Goal: Task Accomplishment & Management: Manage account settings

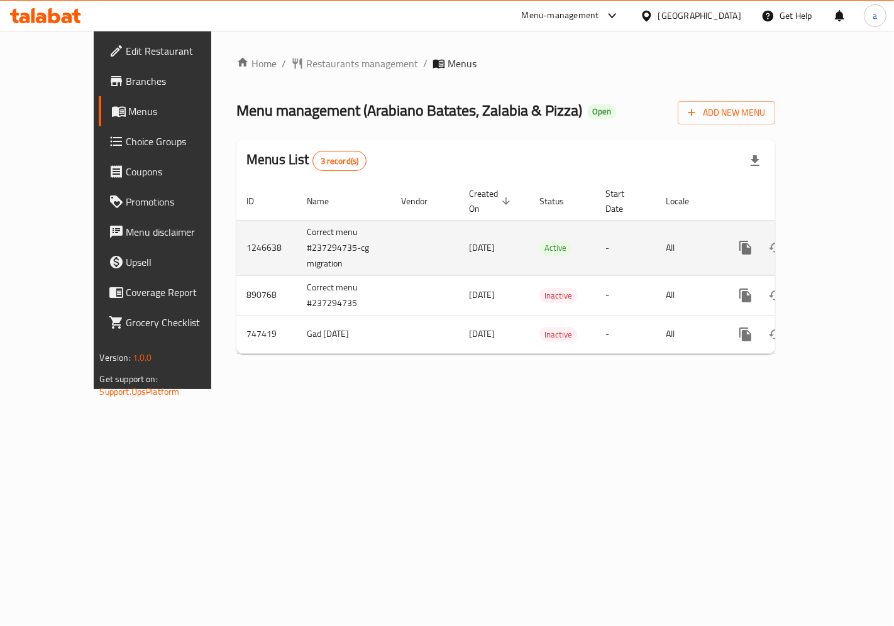
click at [838, 242] on icon "enhanced table" at bounding box center [835, 247] width 11 height 11
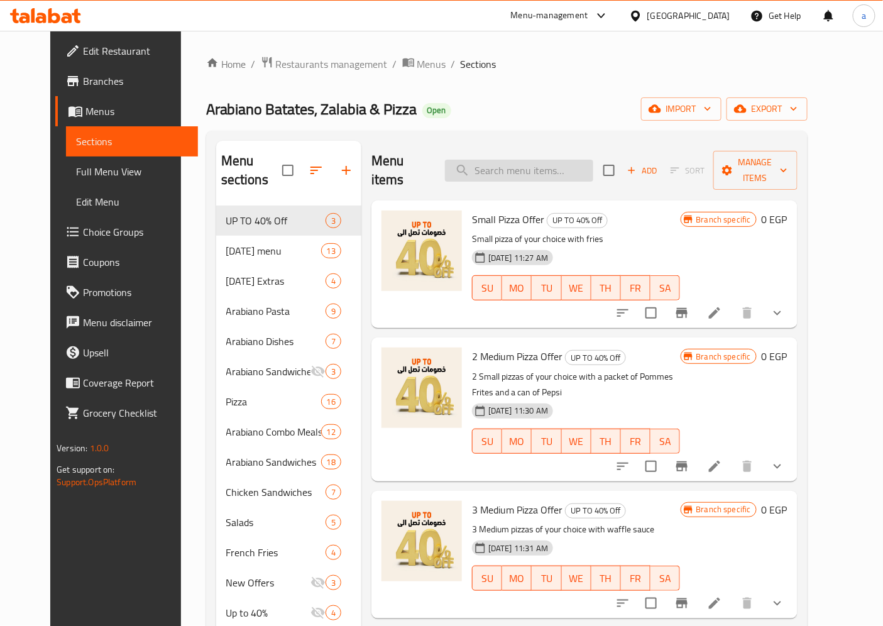
click at [535, 165] on input "search" at bounding box center [519, 171] width 148 height 22
paste input "Changes of Sausage"
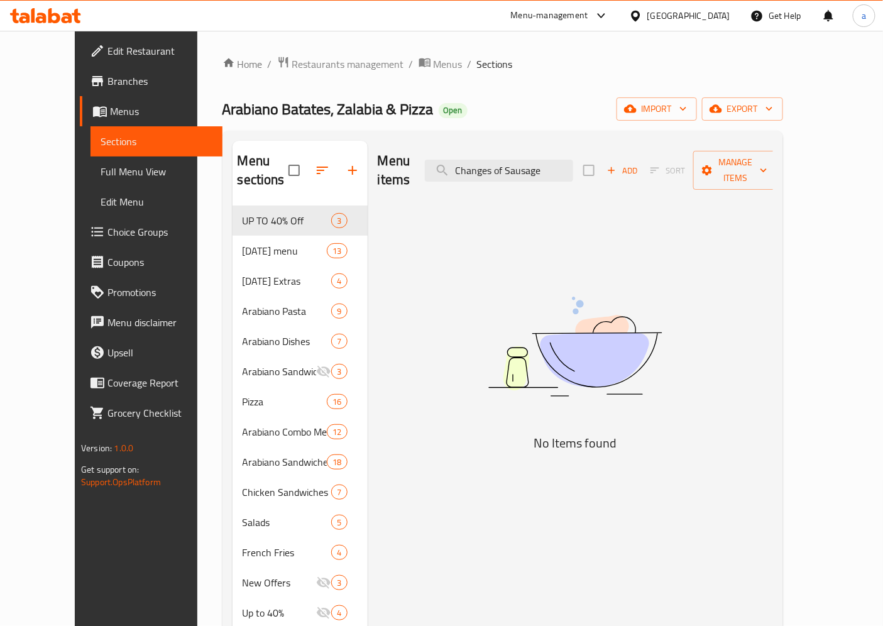
type input "Changes of Sausage"
click at [107, 226] on span "Choice Groups" at bounding box center [159, 231] width 105 height 15
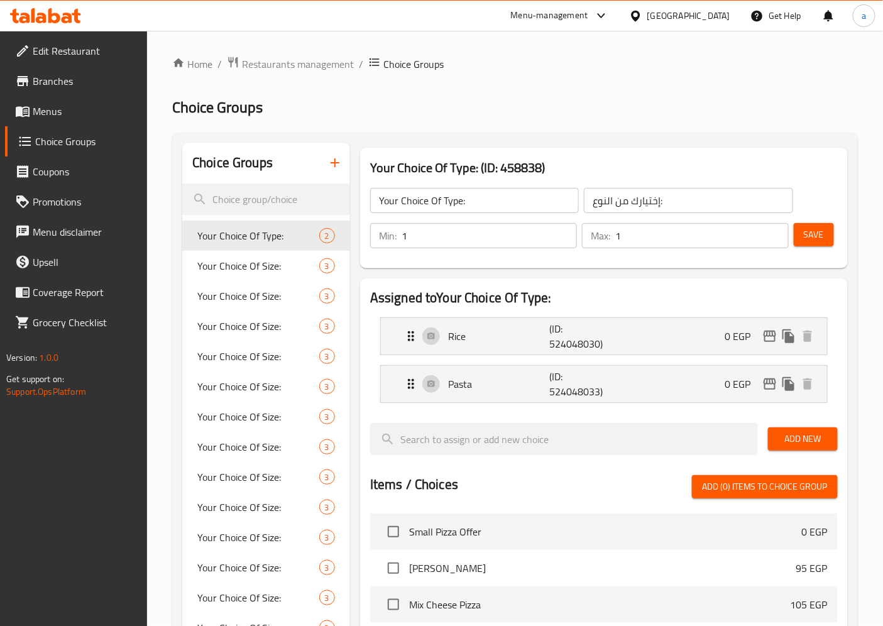
click at [403, 204] on input "Your Choice Of Type:" at bounding box center [474, 200] width 209 height 25
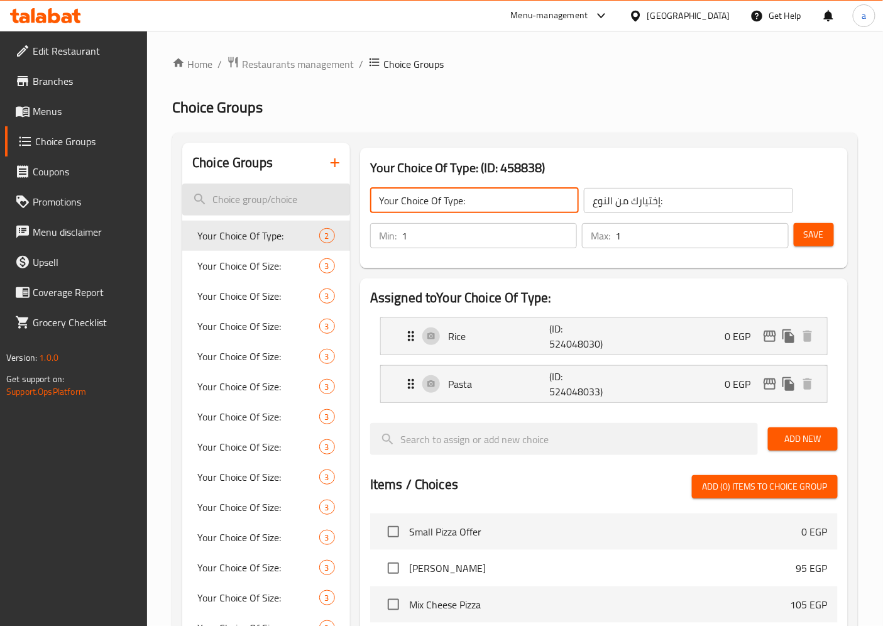
click at [306, 202] on input "search" at bounding box center [266, 200] width 168 height 32
paste input "Changes of Sausage"
type input "Changes of Sausage"
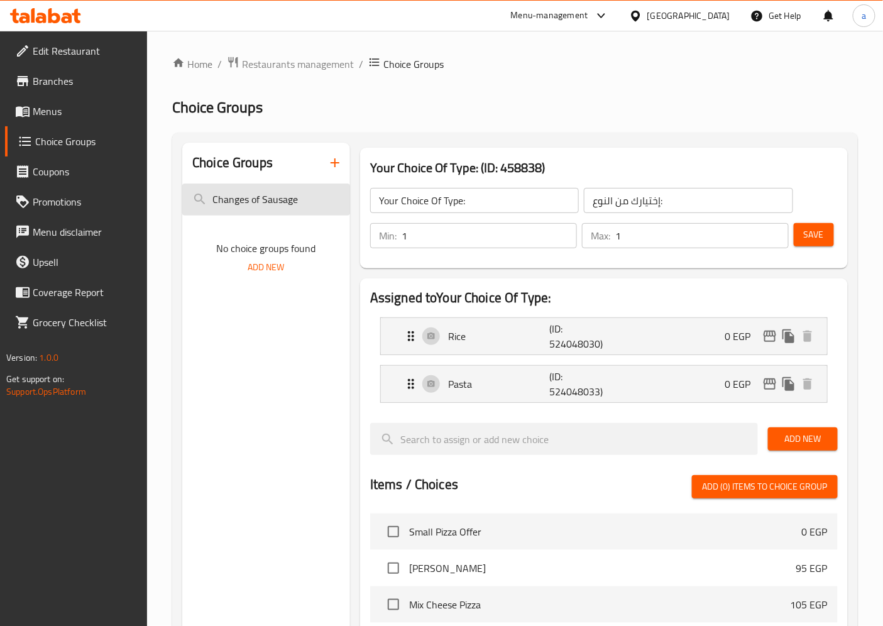
click at [306, 202] on input "Changes of Sausage" at bounding box center [266, 200] width 168 height 32
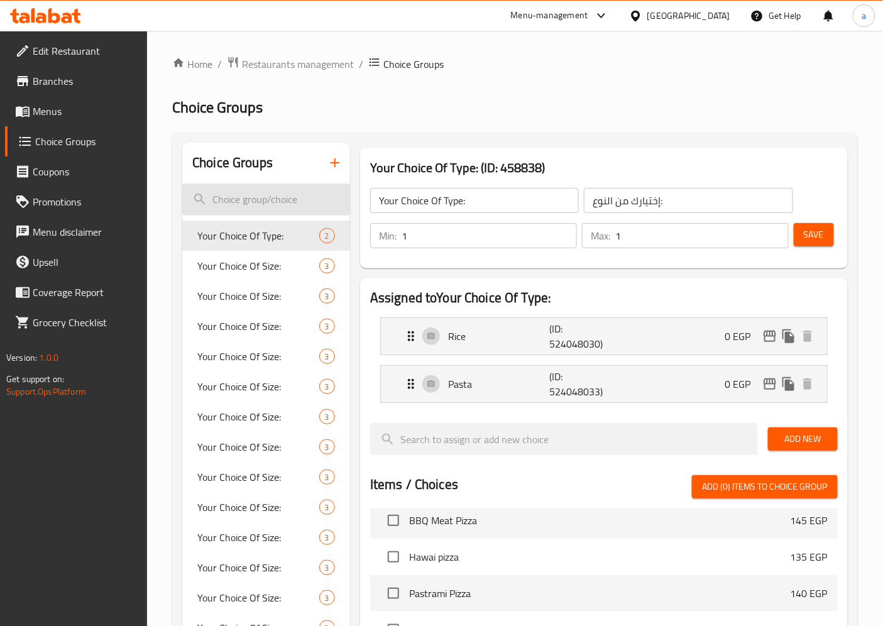
click at [285, 202] on input "search" at bounding box center [266, 200] width 168 height 32
paste input "Changes of Sausage"
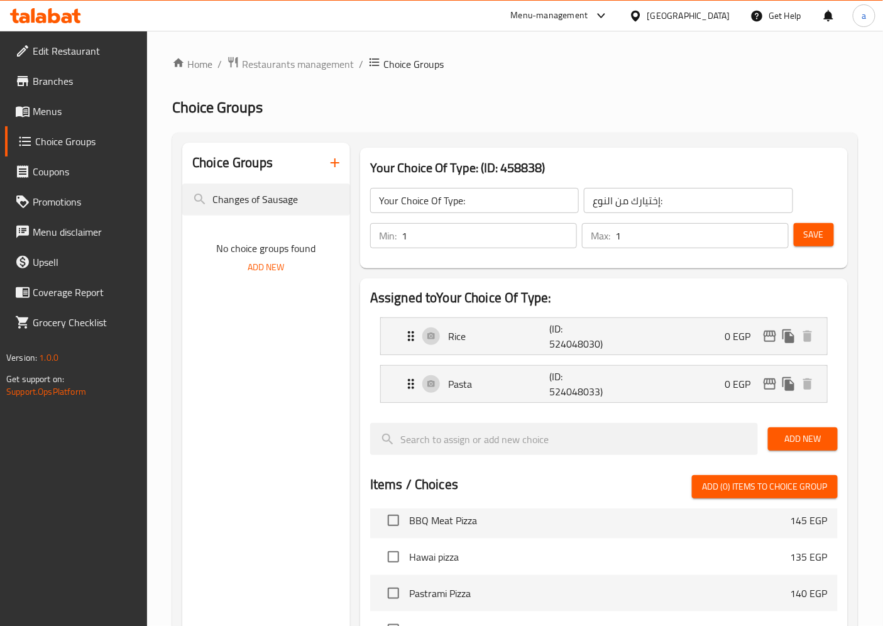
type input "Changes of Sausage"
click at [269, 62] on span "Restaurants management" at bounding box center [298, 64] width 112 height 15
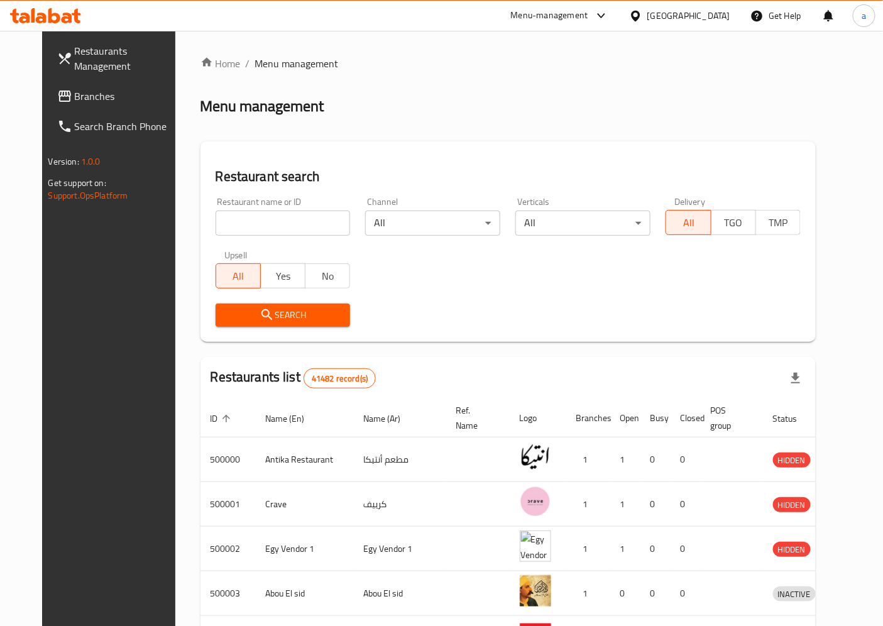
click at [75, 102] on span "Branches" at bounding box center [127, 96] width 105 height 15
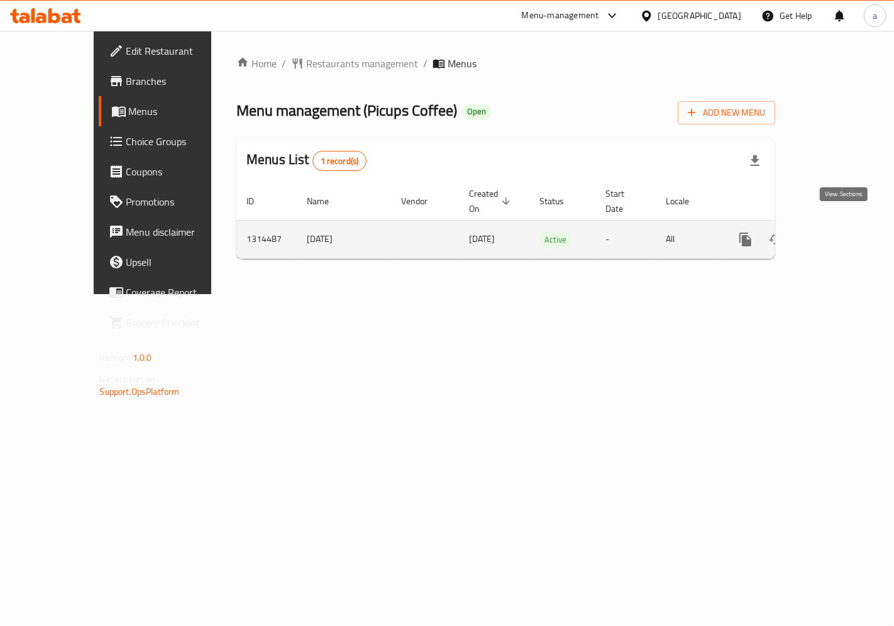
click at [832, 224] on link "enhanced table" at bounding box center [836, 239] width 30 height 30
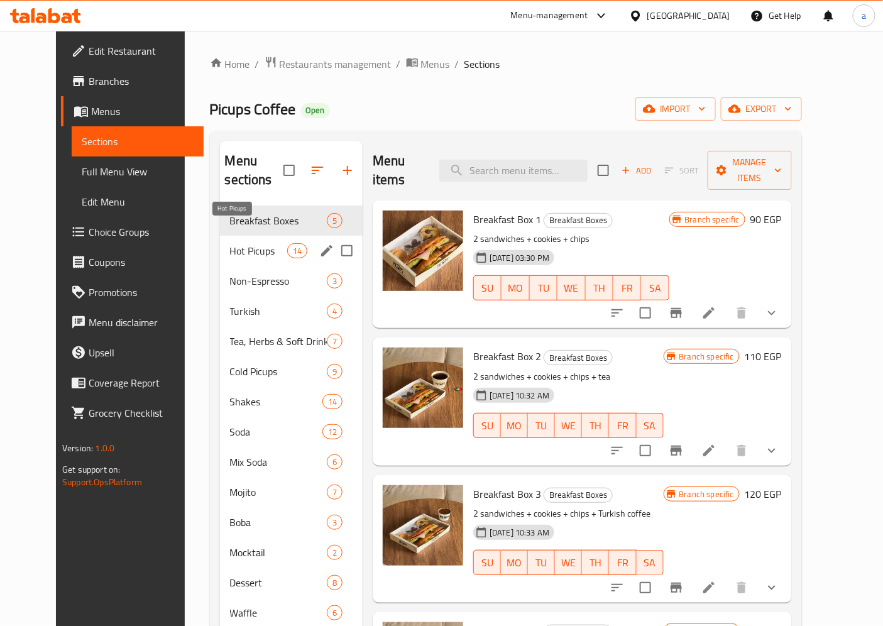
click at [230, 243] on span "Hot Picups" at bounding box center [258, 250] width 57 height 15
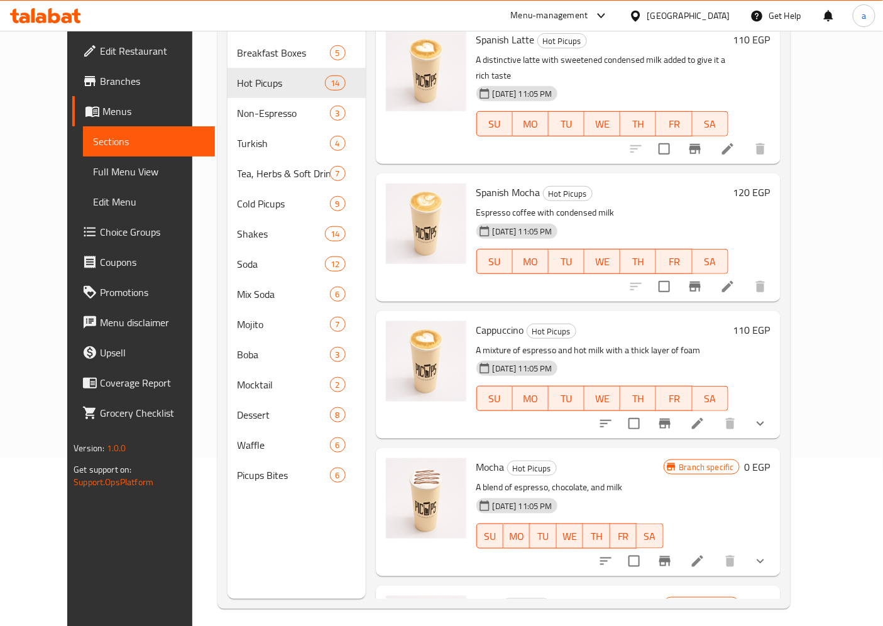
scroll to position [176, 0]
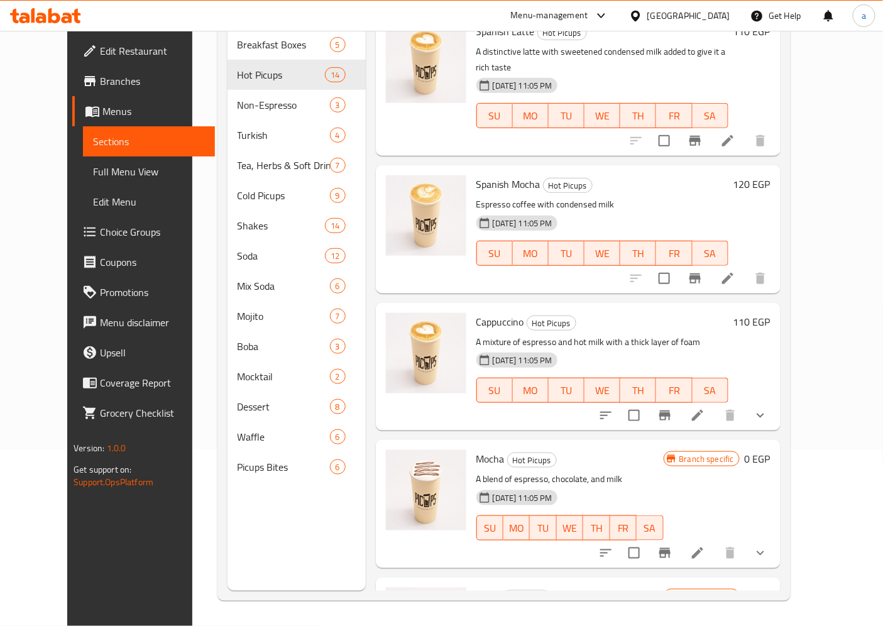
click at [705, 546] on icon at bounding box center [697, 553] width 15 height 15
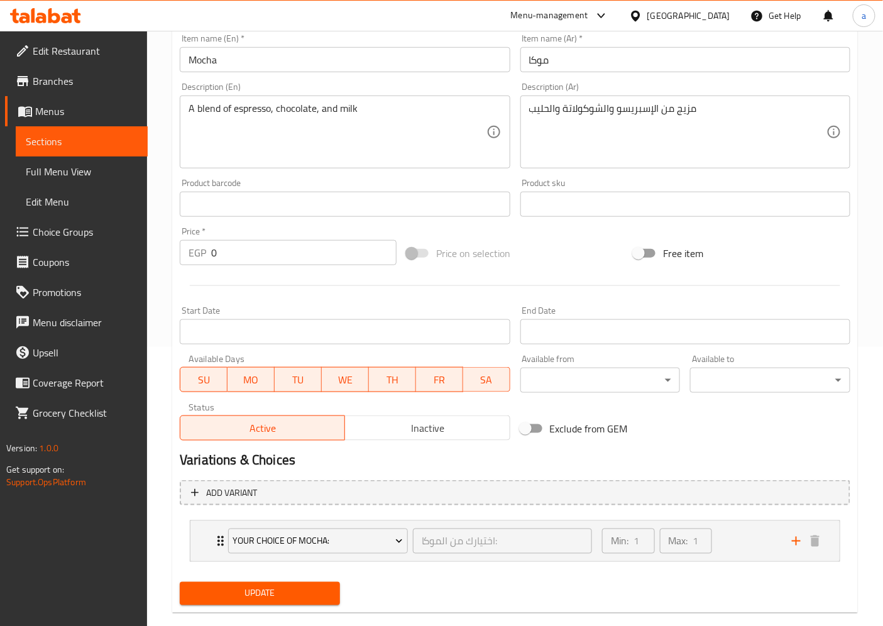
scroll to position [299, 0]
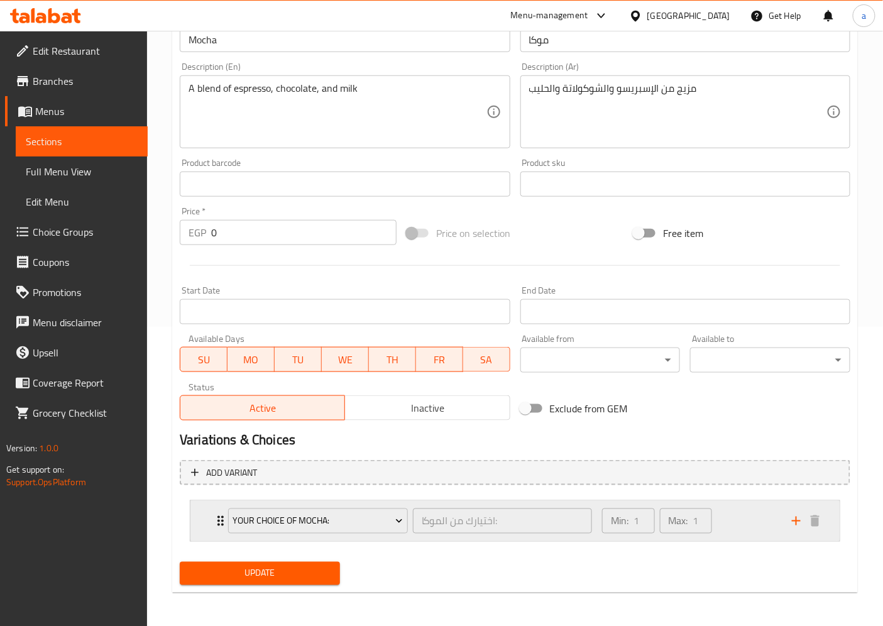
click at [767, 520] on div "Min: 1 ​ Max: 1 ​" at bounding box center [690, 521] width 190 height 40
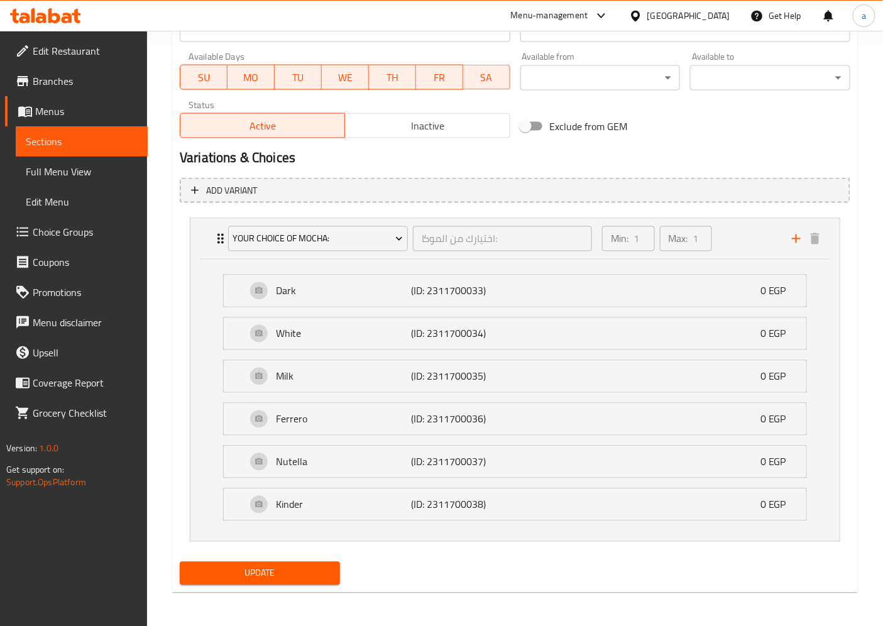
scroll to position [582, 0]
click at [97, 230] on span "Choice Groups" at bounding box center [85, 231] width 105 height 15
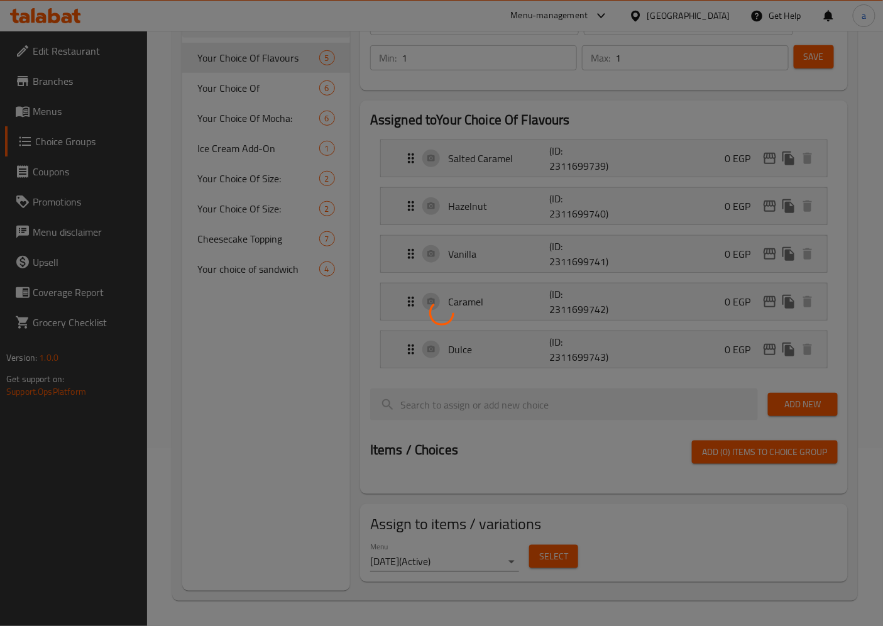
scroll to position [178, 0]
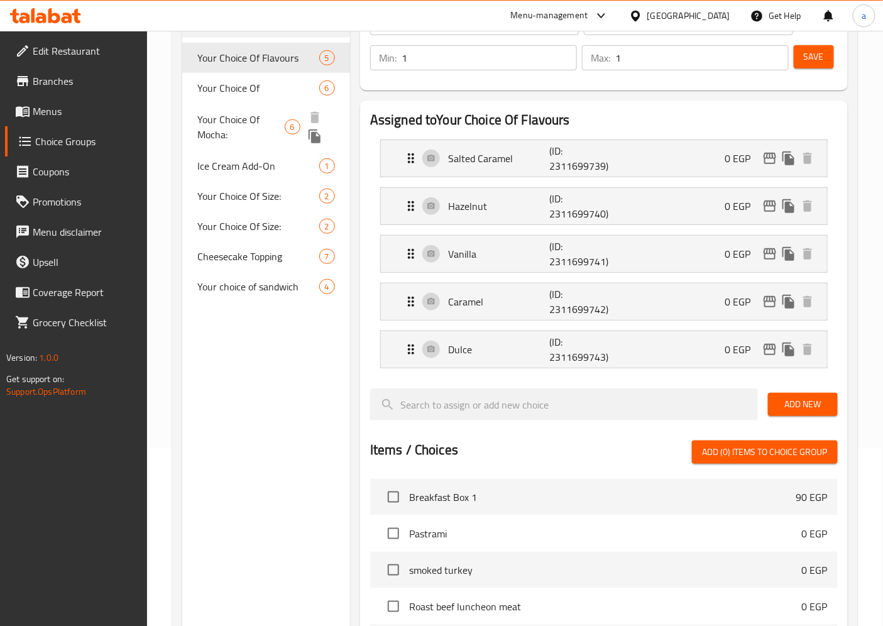
click at [272, 121] on span "Your Choice Of Mocha:" at bounding box center [240, 127] width 87 height 30
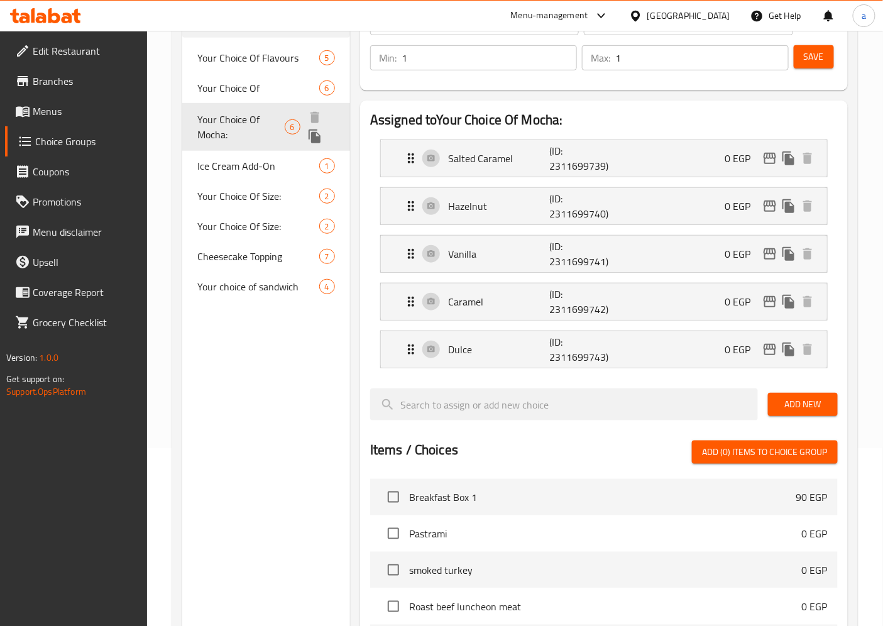
type input "Your Choice Of Mocha:"
type input "اختيارك من الموكا:"
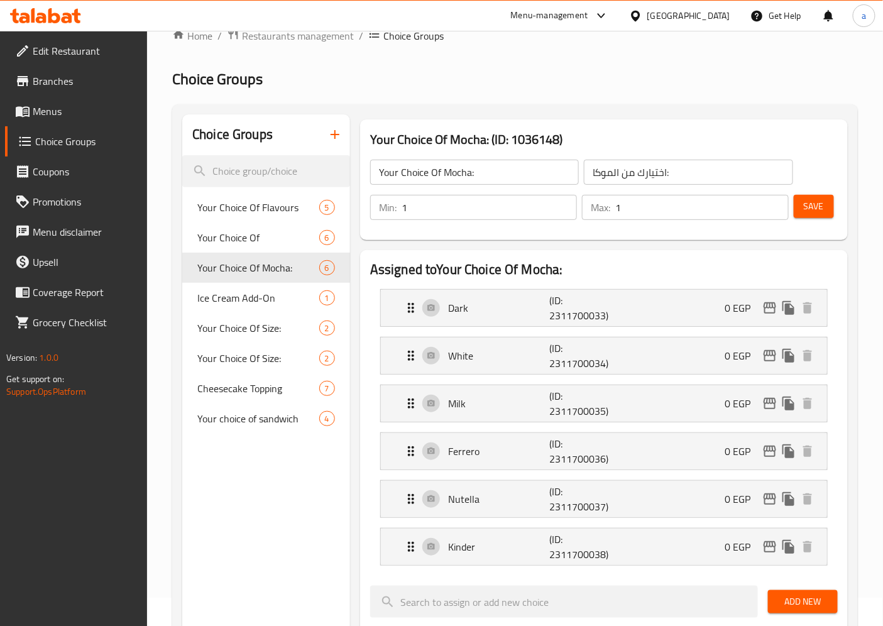
scroll to position [0, 0]
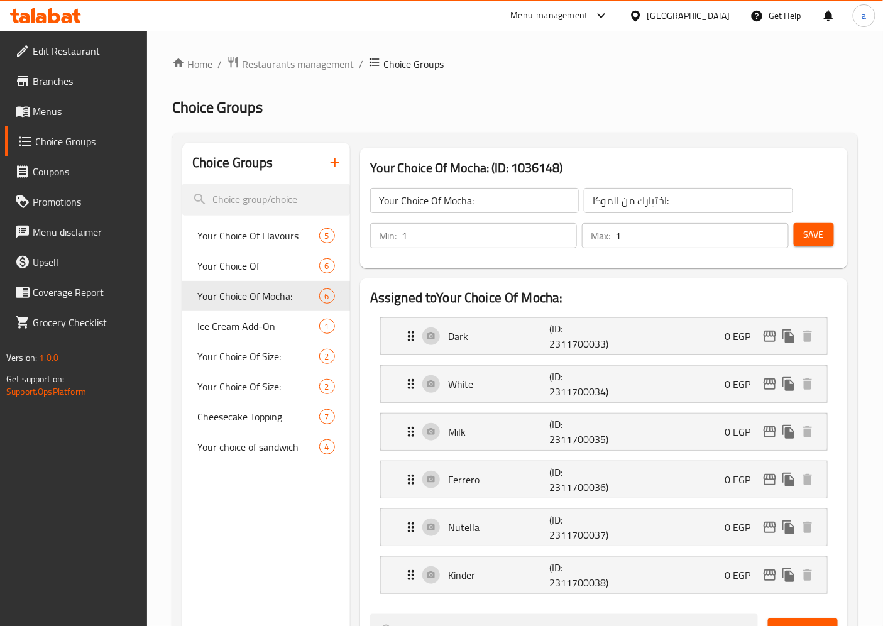
click at [277, 50] on div "Home / Restaurants management / Choice Groups Choice Groups Choice Groups Your …" at bounding box center [515, 622] width 736 height 1183
click at [278, 68] on span "Restaurants management" at bounding box center [298, 64] width 112 height 15
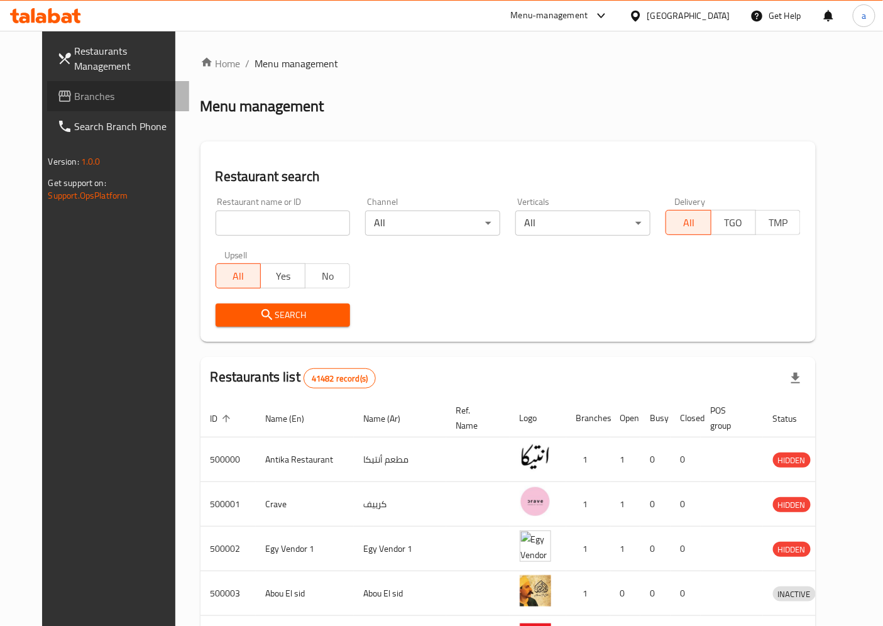
click at [75, 102] on span "Branches" at bounding box center [127, 96] width 105 height 15
